Goal: Information Seeking & Learning: Learn about a topic

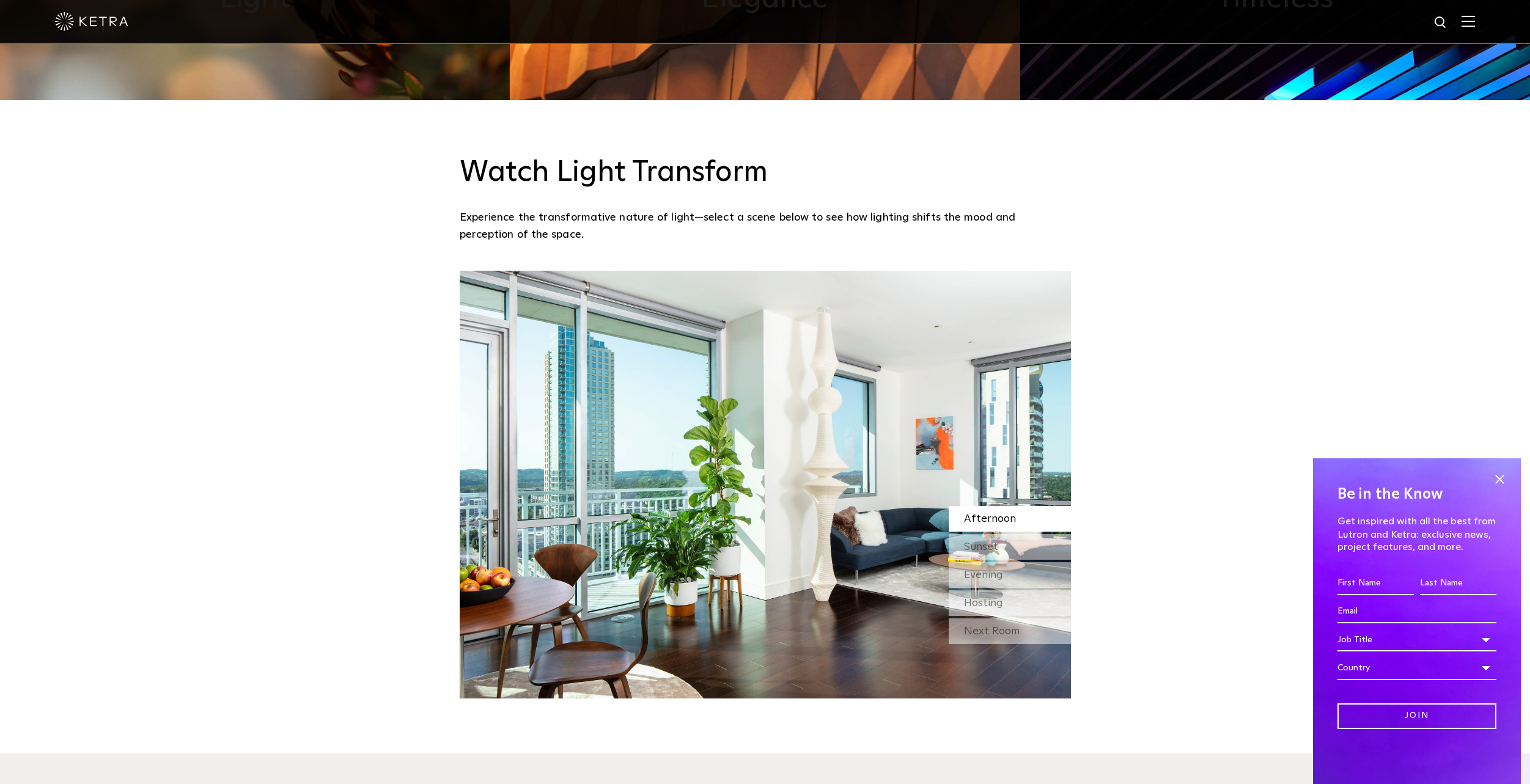
scroll to position [1161, 0]
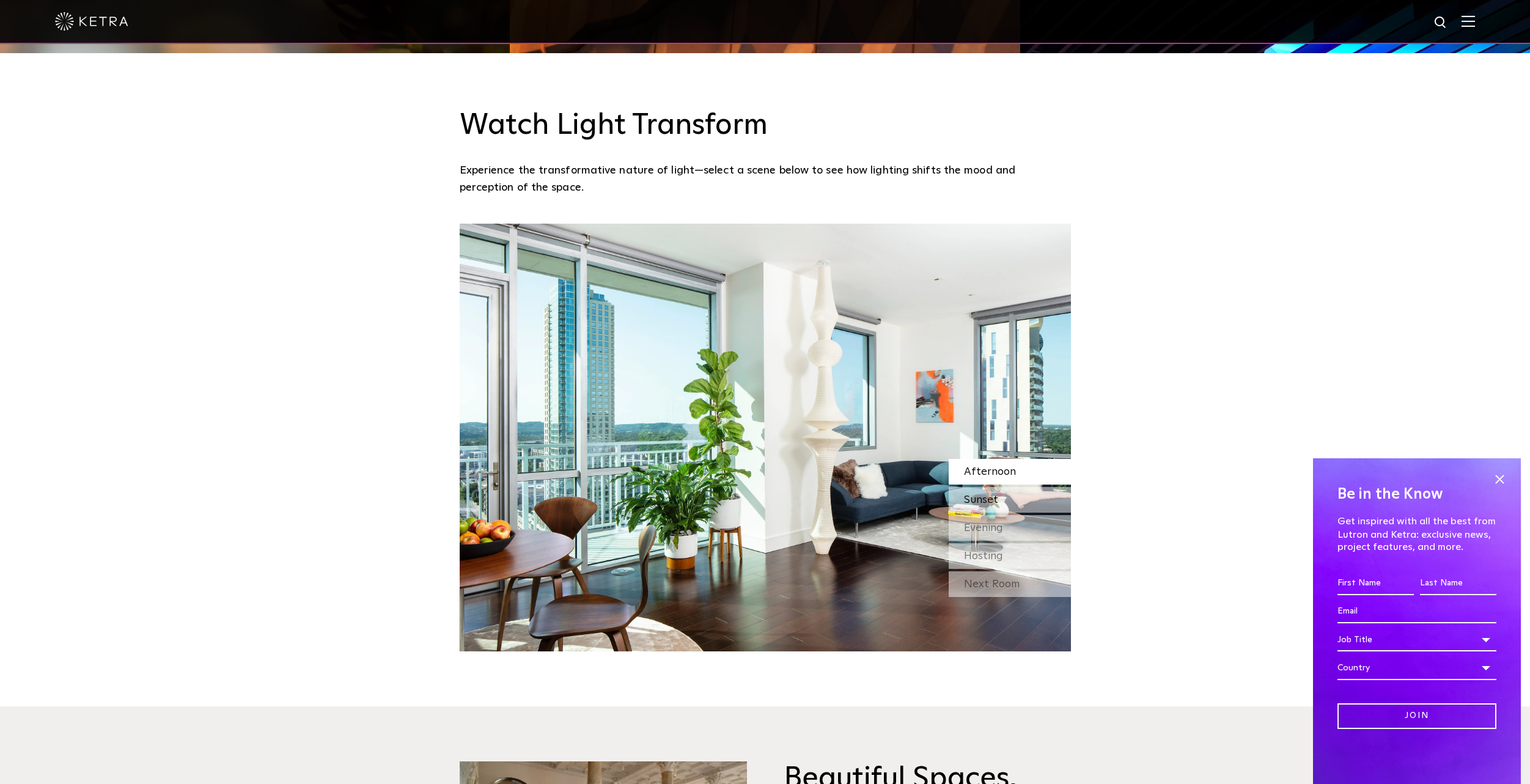
click at [970, 506] on span "Sunset" at bounding box center [982, 500] width 35 height 11
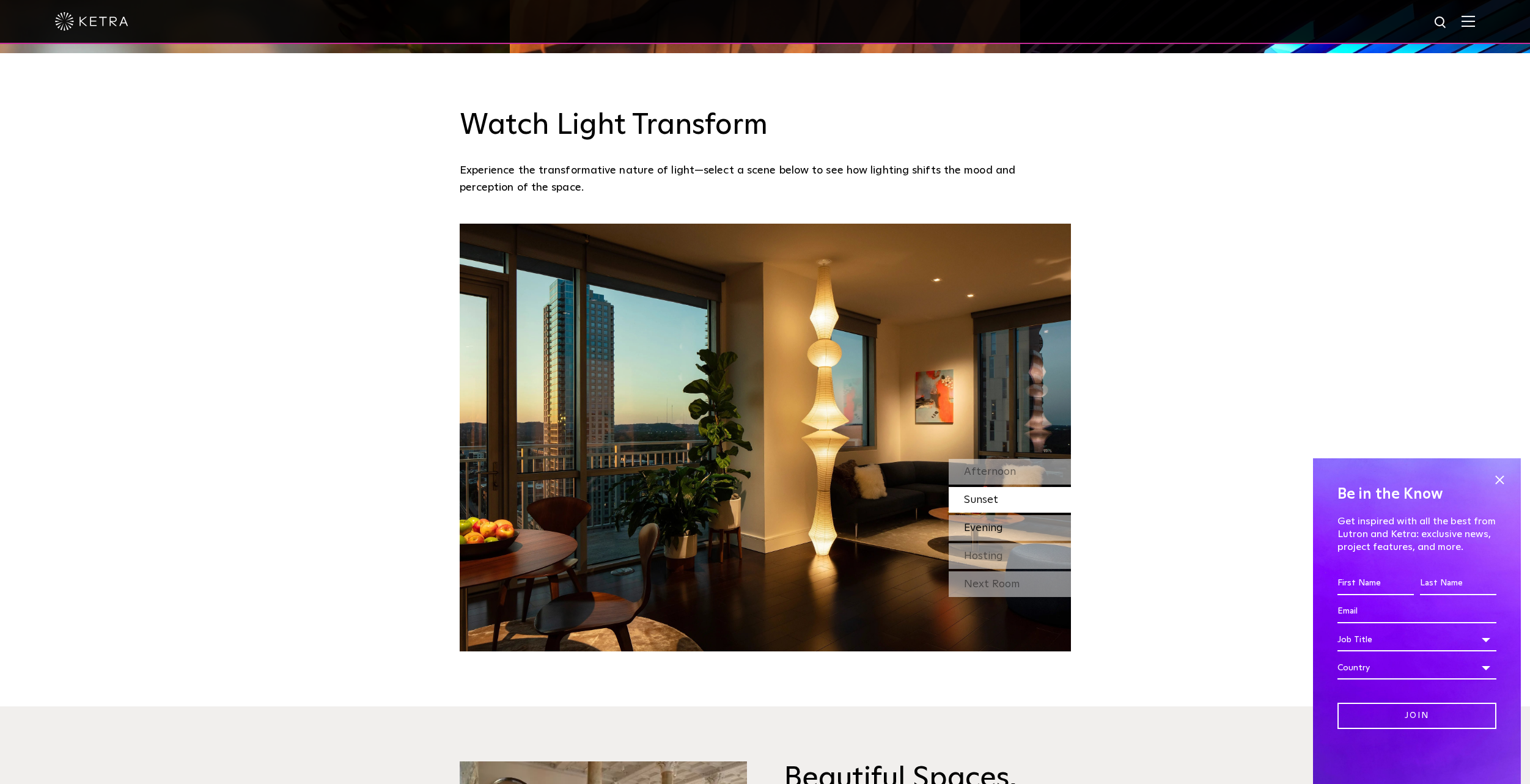
click at [1005, 533] on div "Evening" at bounding box center [1010, 528] width 122 height 26
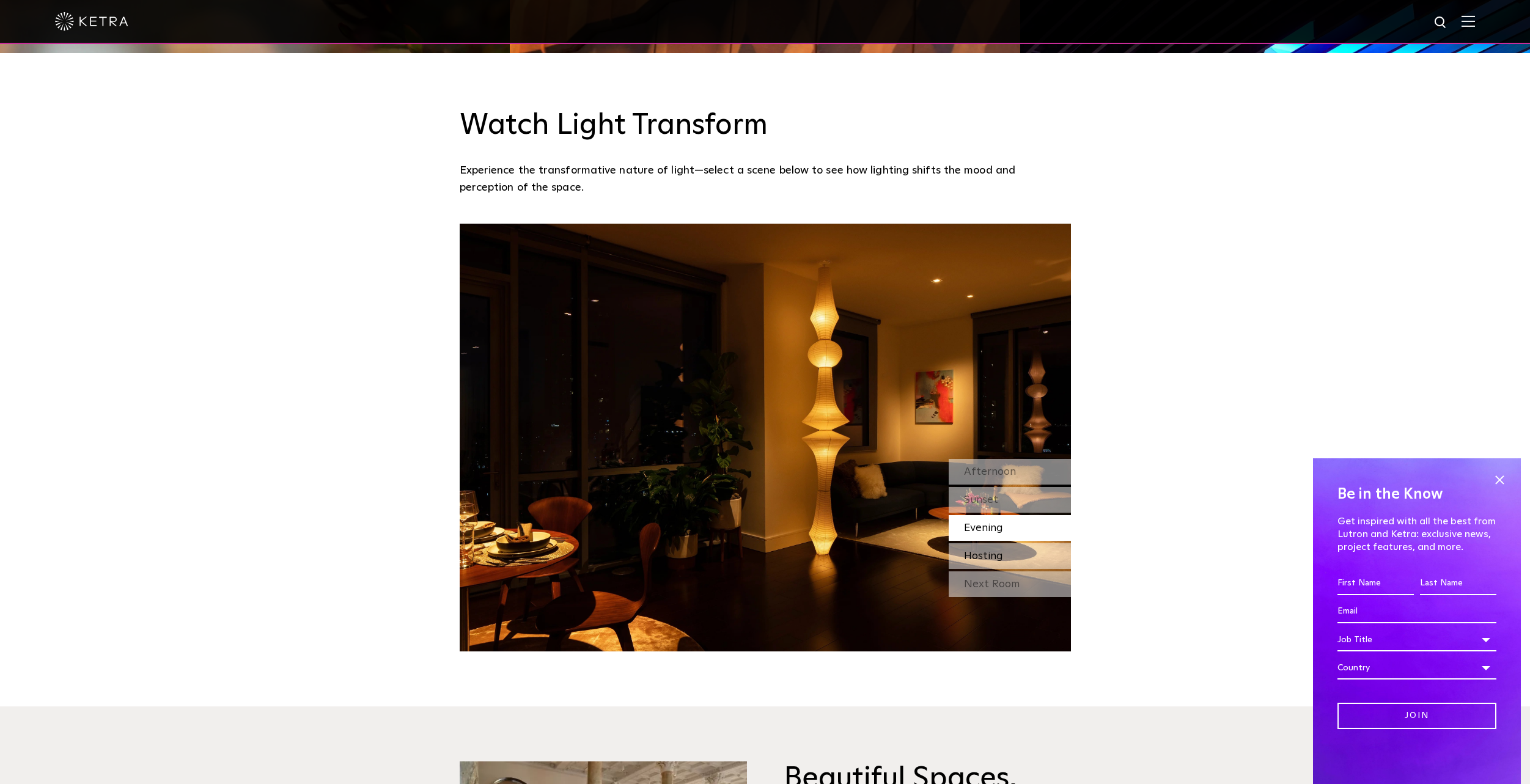
click at [1011, 553] on div "Hosting" at bounding box center [1010, 556] width 122 height 26
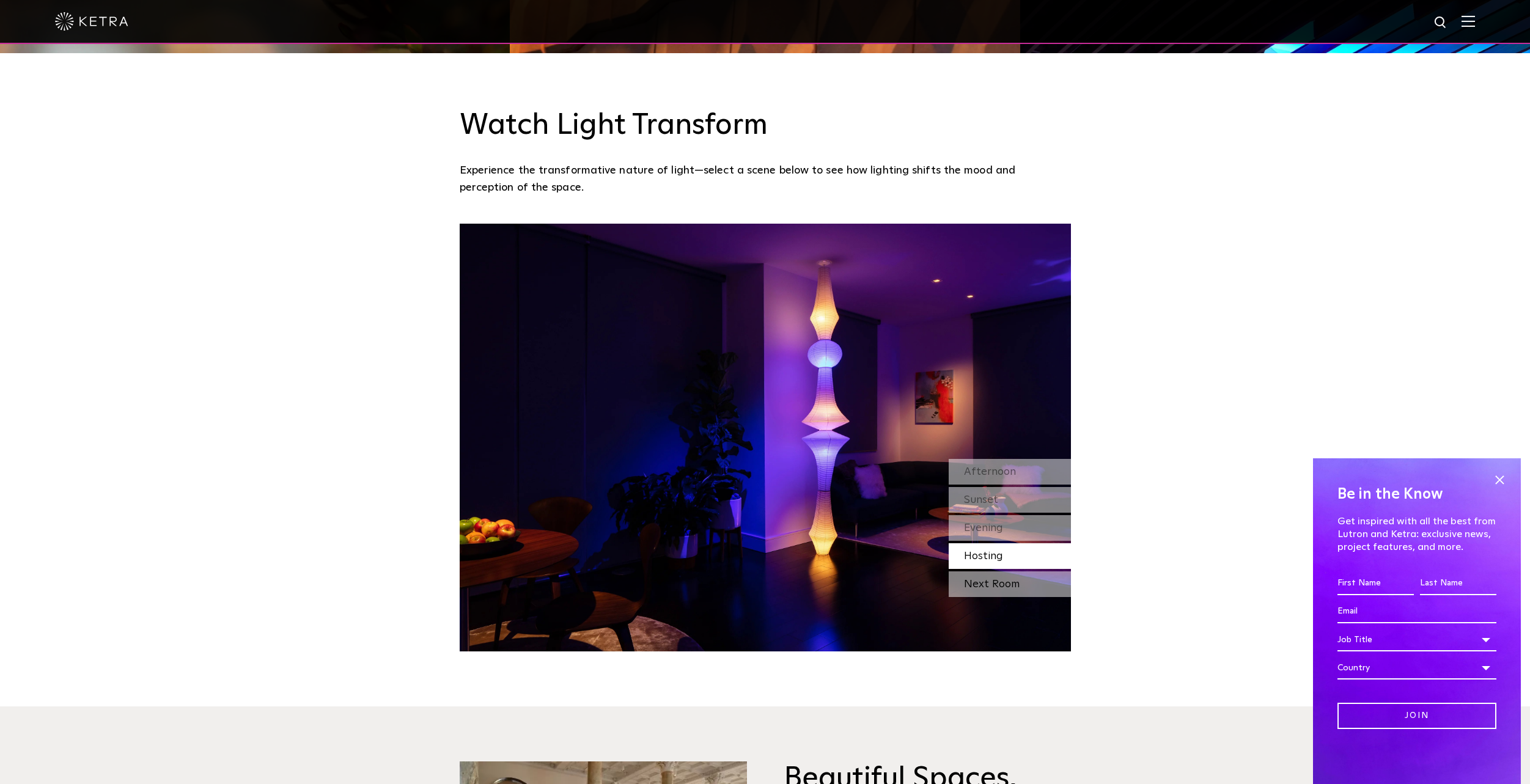
click at [1015, 585] on div "Next Room" at bounding box center [1010, 584] width 122 height 26
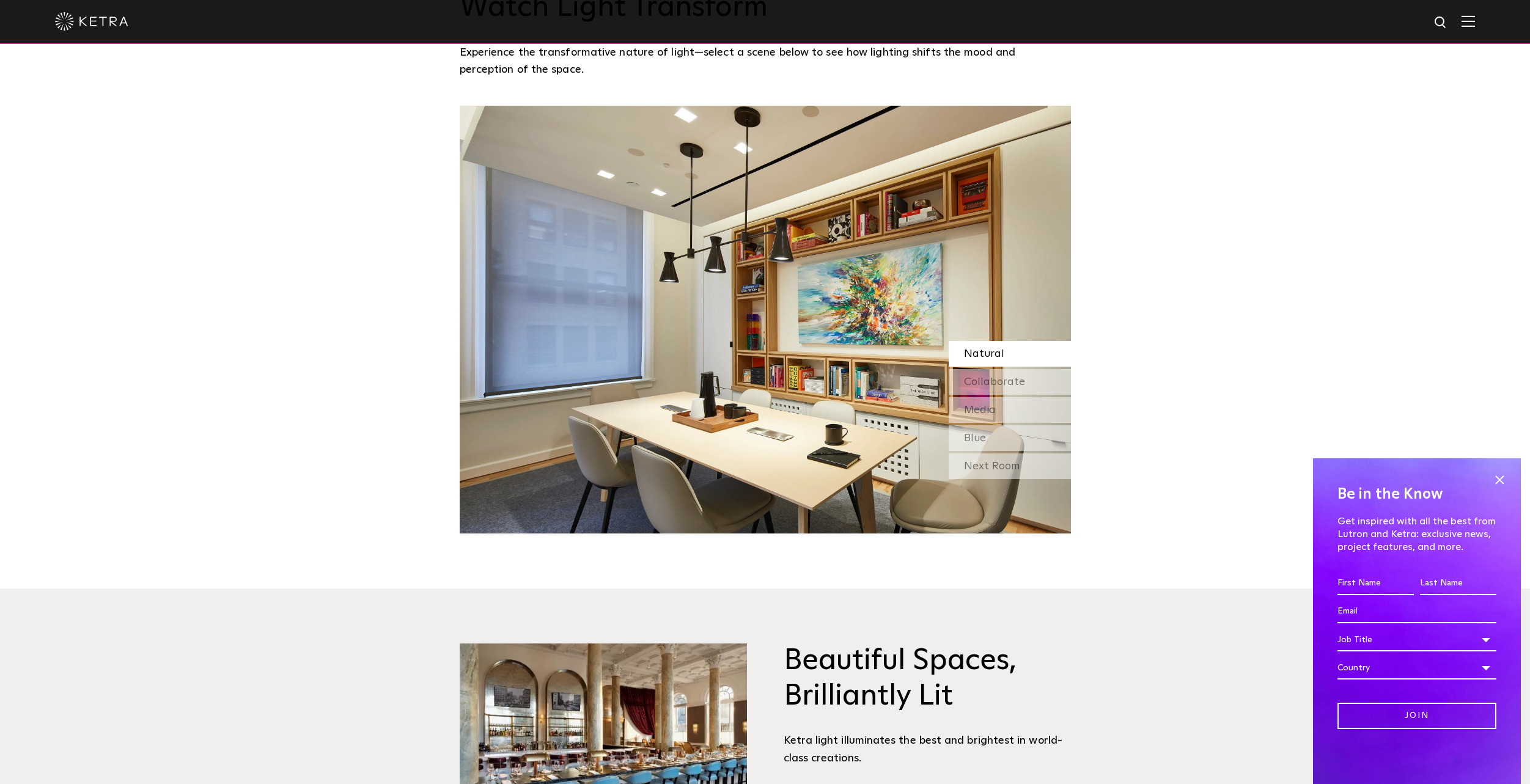
scroll to position [1345, 0]
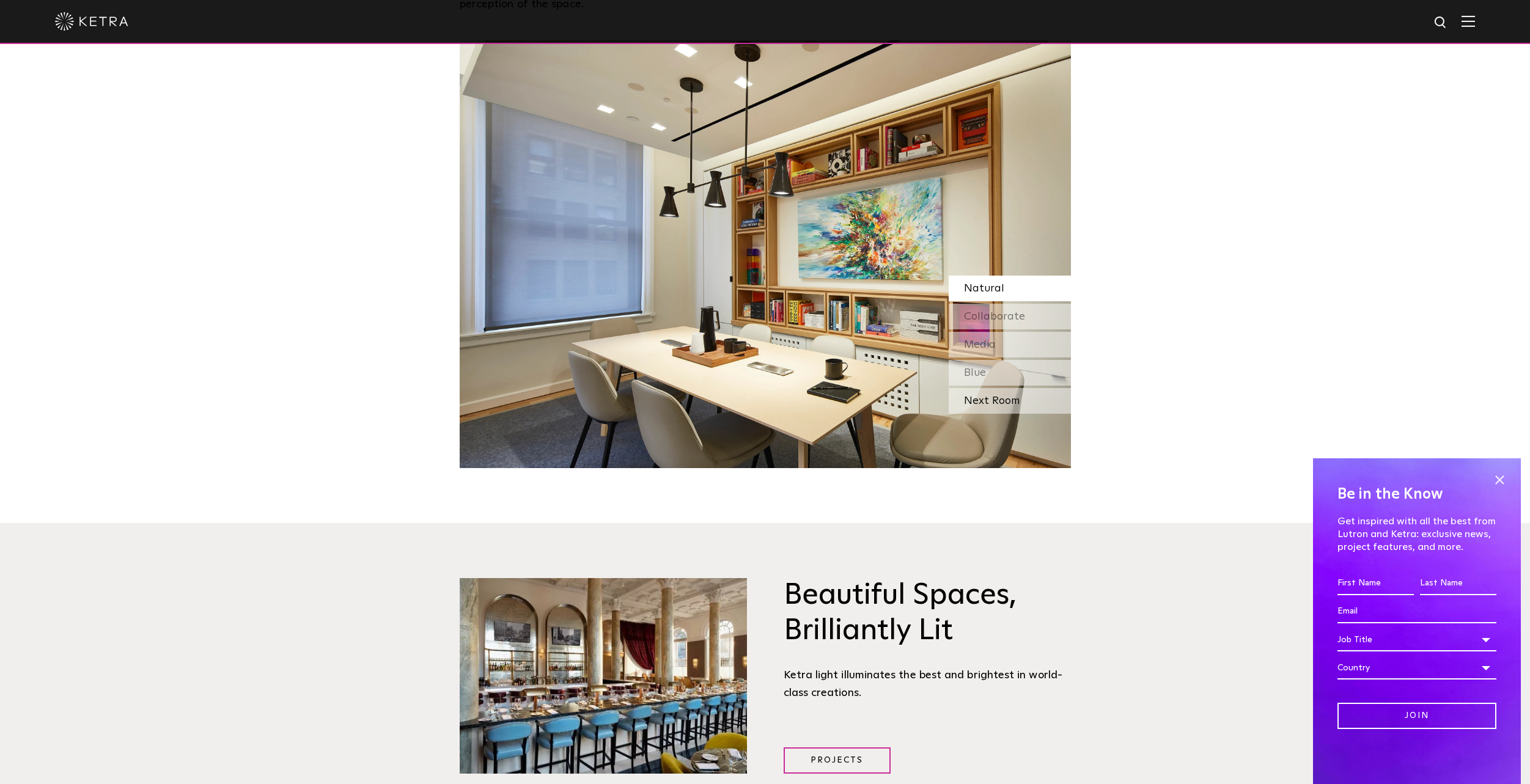
click at [1014, 407] on div "Next Room" at bounding box center [1010, 401] width 122 height 26
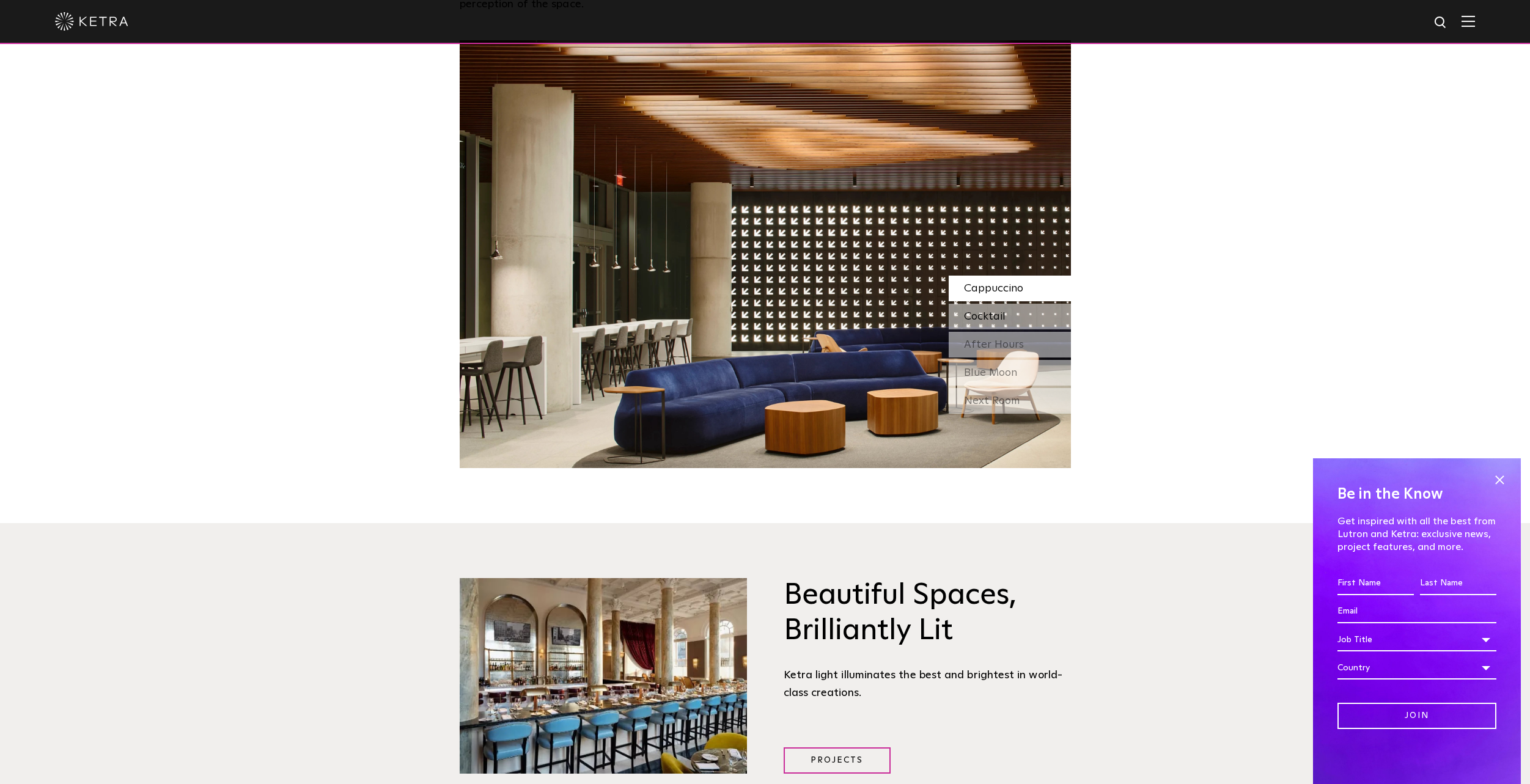
click at [1024, 326] on div "Cocktail" at bounding box center [1010, 316] width 122 height 26
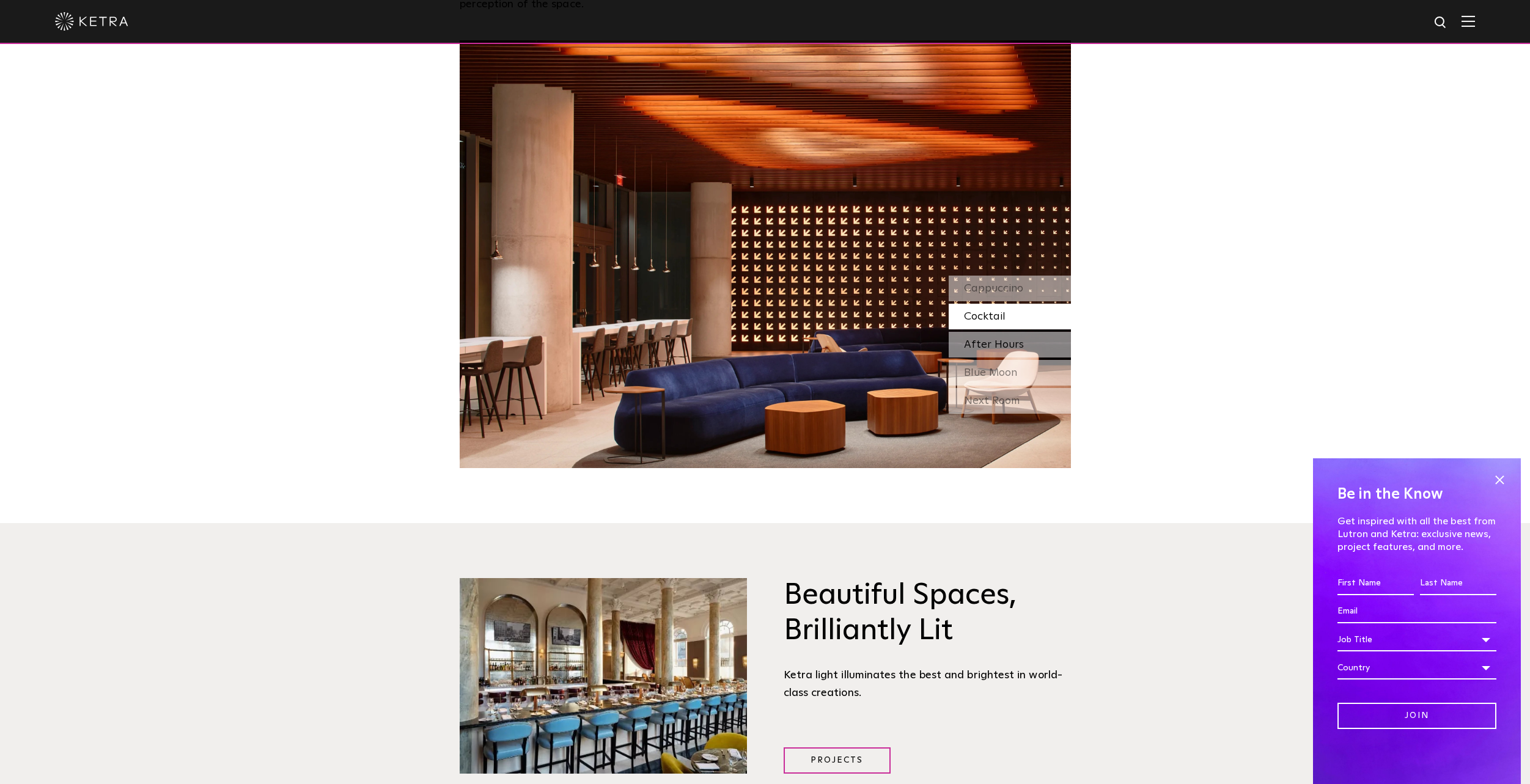
click at [1021, 341] on div "After Hours" at bounding box center [1010, 345] width 122 height 26
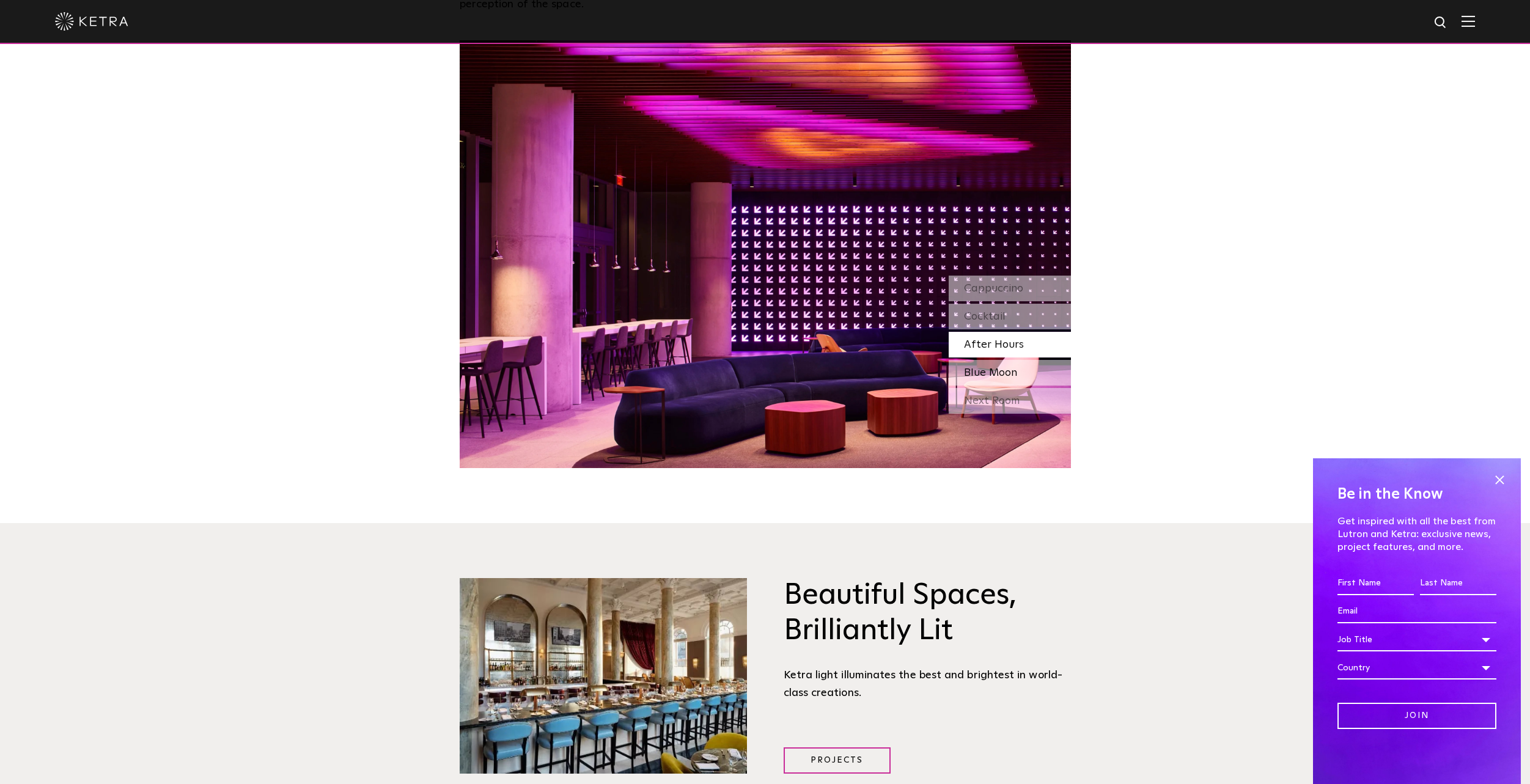
click at [1018, 369] on div "Blue Moon" at bounding box center [1010, 373] width 122 height 26
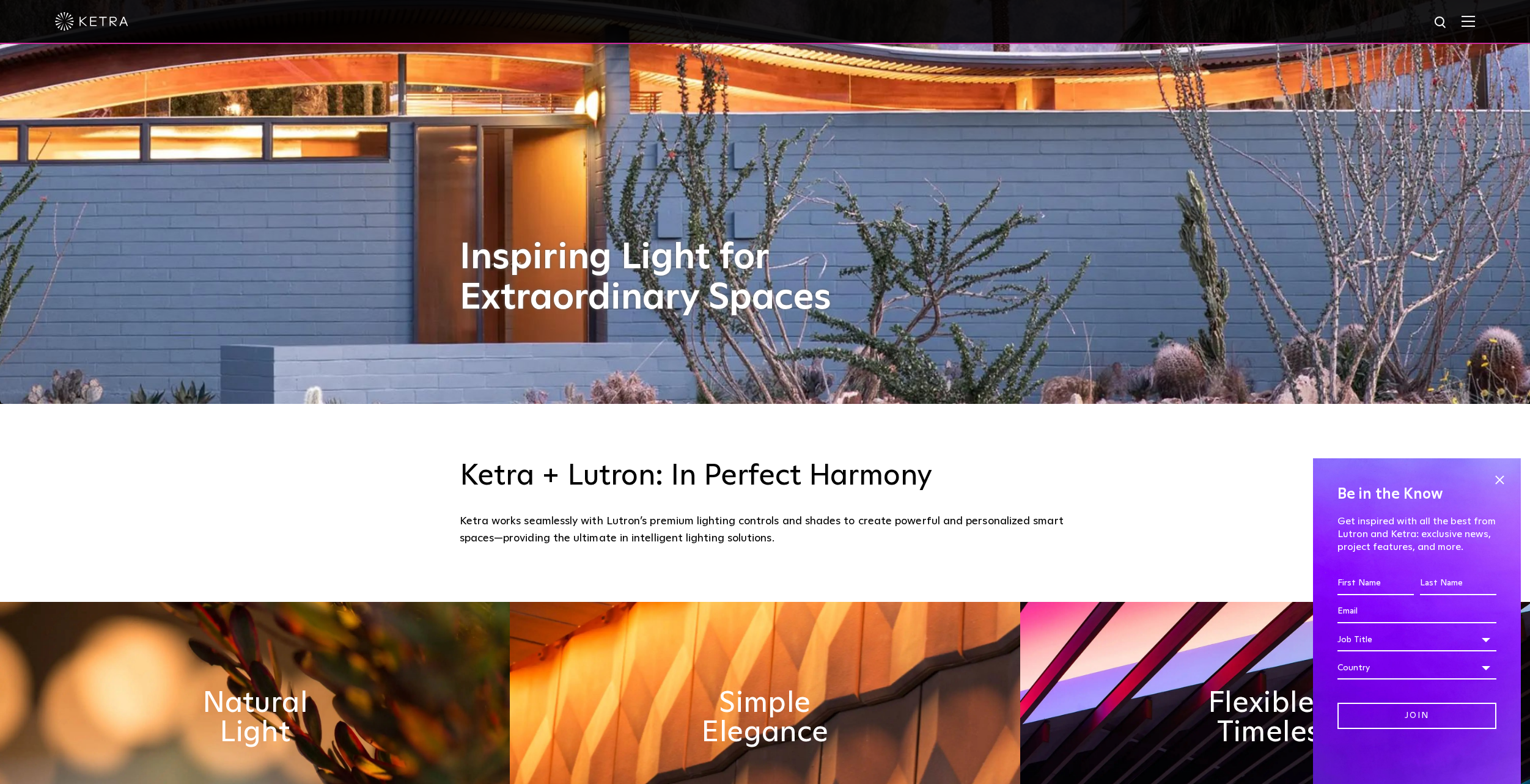
scroll to position [673, 0]
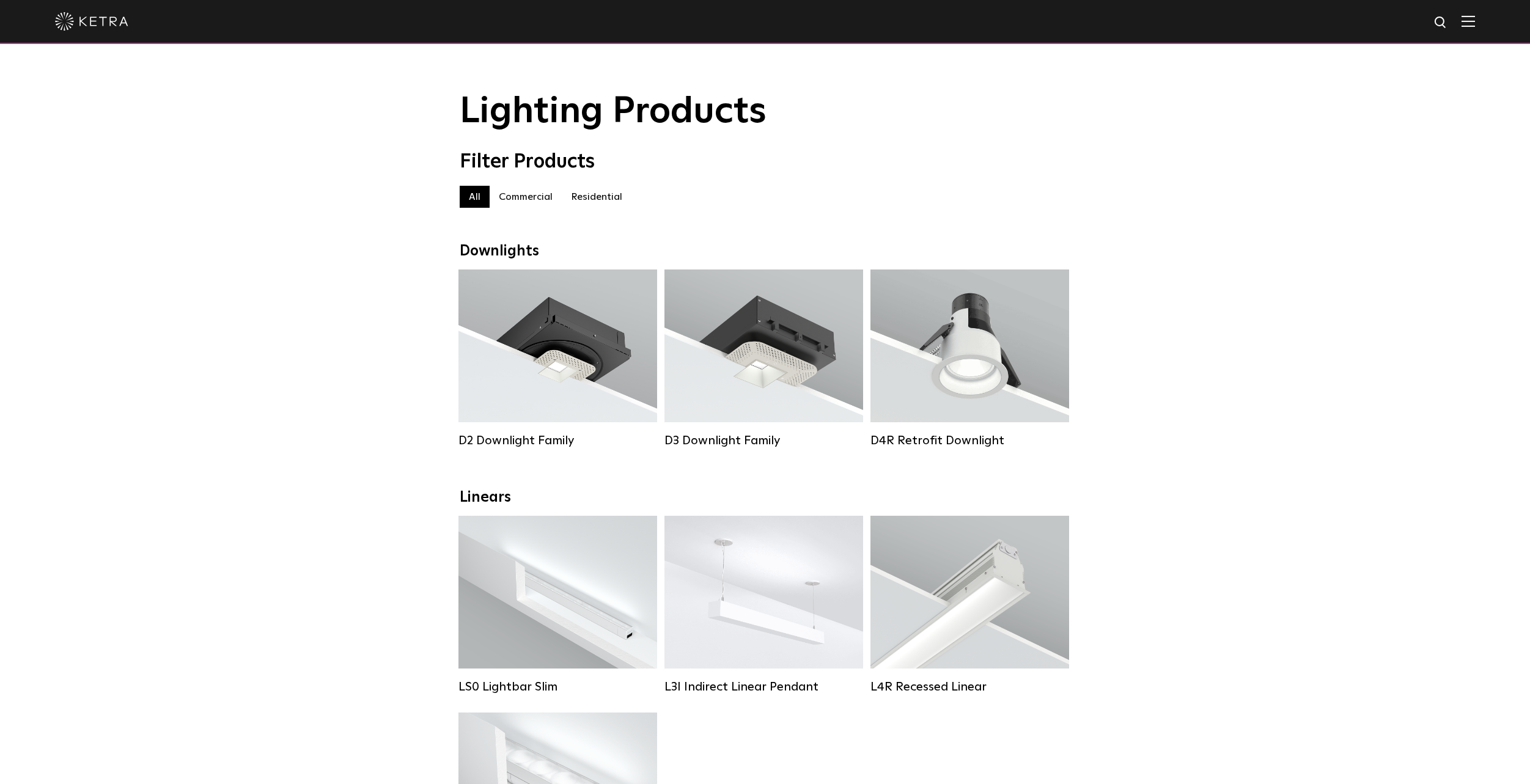
click at [554, 193] on label "Commercial" at bounding box center [525, 197] width 72 height 22
click at [584, 198] on label "Residential" at bounding box center [596, 197] width 69 height 22
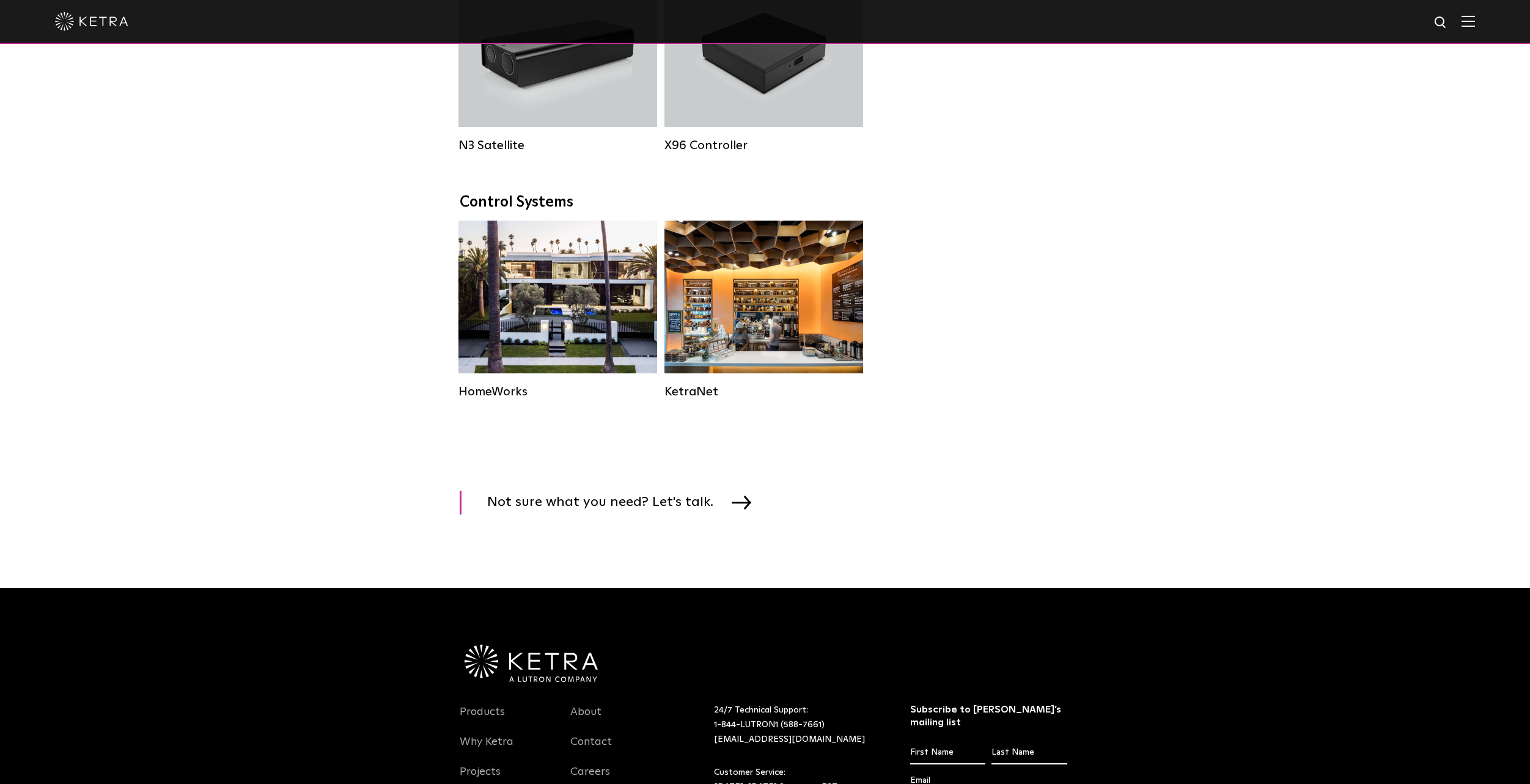
scroll to position [1528, 0]
